Goal: Transaction & Acquisition: Purchase product/service

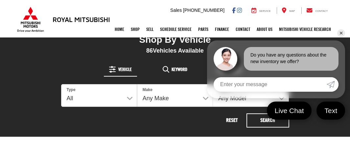
scroll to position [171, 0]
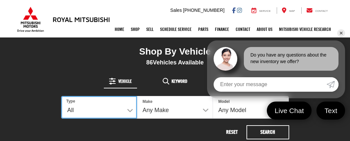
click at [130, 109] on select "All New Used" at bounding box center [99, 107] width 76 height 23
select select "Type:U"
click at [61, 96] on select "All New Used" at bounding box center [99, 107] width 76 height 23
select select
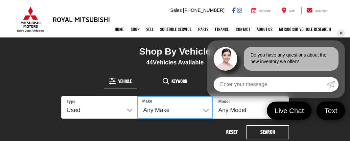
click at [206, 108] on select "Any Make Buick Chevrolet Dodge Ford GMC Hyundai Jeep Kia Mazda Mitsubishi Nissa…" at bounding box center [175, 107] width 76 height 23
select select "RAM"
click at [137, 96] on select "Any Make Buick Chevrolet Dodge Ford GMC Hyundai Jeep Kia Mazda Mitsubishi Nissa…" at bounding box center [175, 107] width 76 height 23
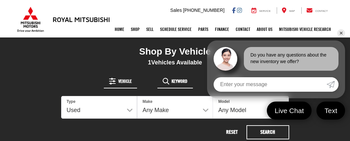
click at [187, 85] on button "Keyword" at bounding box center [176, 81] width 36 height 12
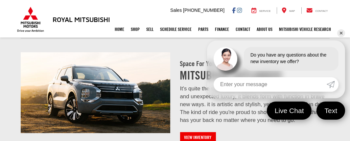
scroll to position [614, 0]
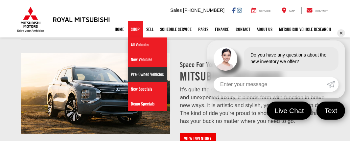
click at [146, 73] on link "Pre-Owned Vehicles" at bounding box center [147, 74] width 39 height 15
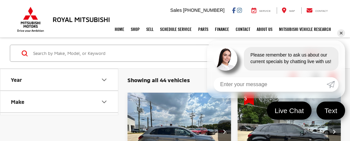
click at [104, 102] on icon "Make" at bounding box center [104, 102] width 4 height 2
click at [104, 102] on icon "Make" at bounding box center [104, 102] width 8 height 8
click at [124, 89] on div "Showing all 44 vehicles Clear All + 0 test Sort Price: High to Low Price: Low t…" at bounding box center [234, 80] width 232 height 24
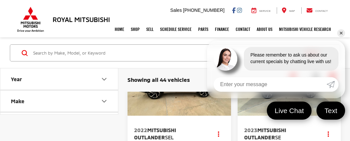
scroll to position [381, 0]
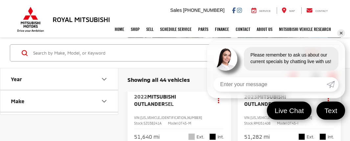
click at [340, 33] on link "✕" at bounding box center [342, 33] width 8 height 8
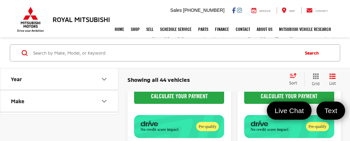
scroll to position [2566, 0]
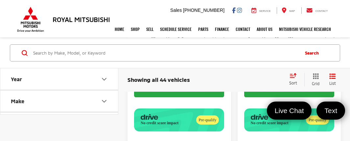
click at [40, 54] on input "Search by Make, Model, or Keyword" at bounding box center [166, 53] width 266 height 16
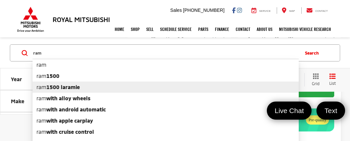
click at [61, 86] on b "1500 laramie" at bounding box center [63, 87] width 34 height 6
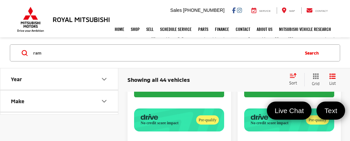
type input "ram 1500 laramie"
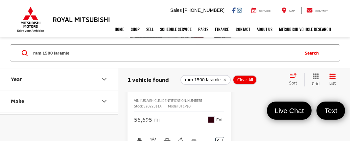
scroll to position [92, 0]
